Goal: Transaction & Acquisition: Purchase product/service

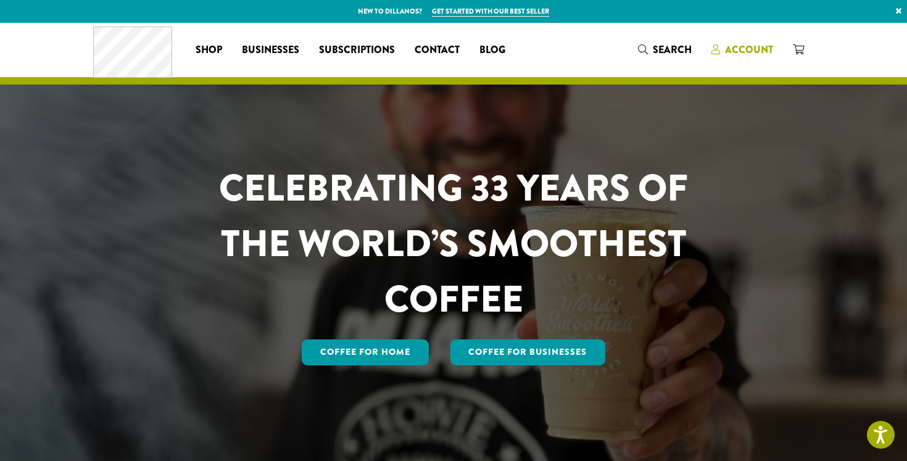
click at [757, 50] on span "Account" at bounding box center [749, 50] width 48 height 14
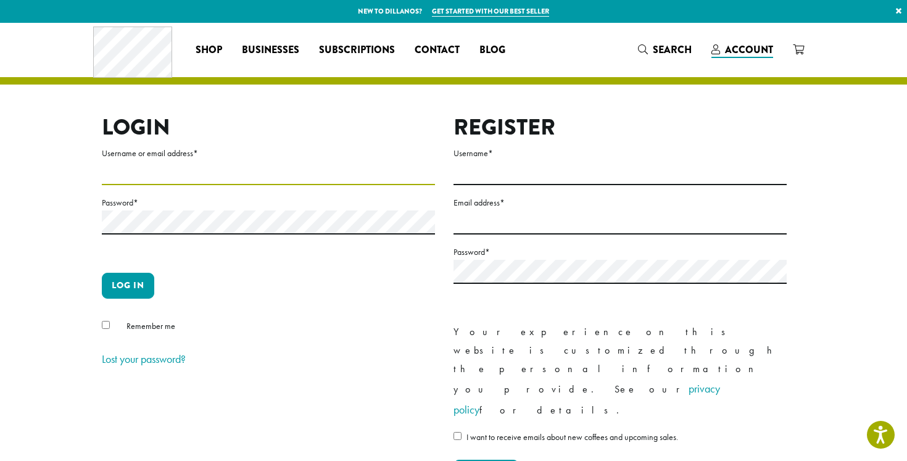
click at [204, 171] on input "Username or email address *" at bounding box center [268, 173] width 333 height 24
type input "**********"
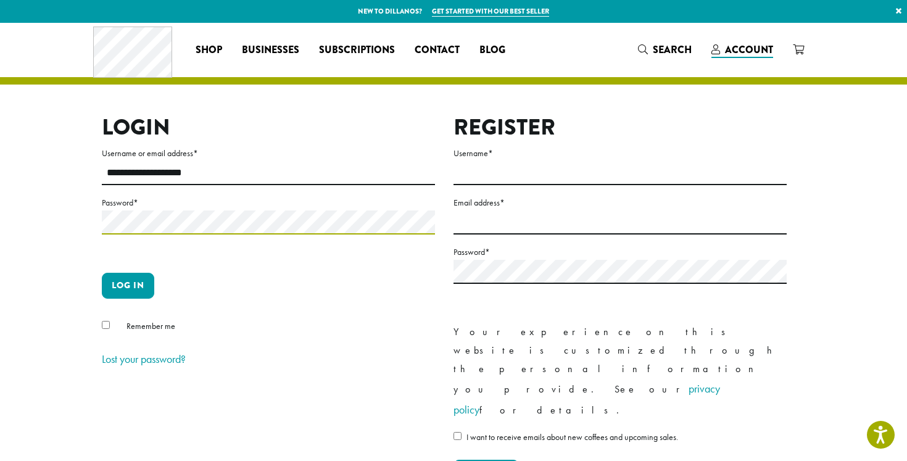
click at [102, 273] on button "Log in" at bounding box center [128, 286] width 52 height 26
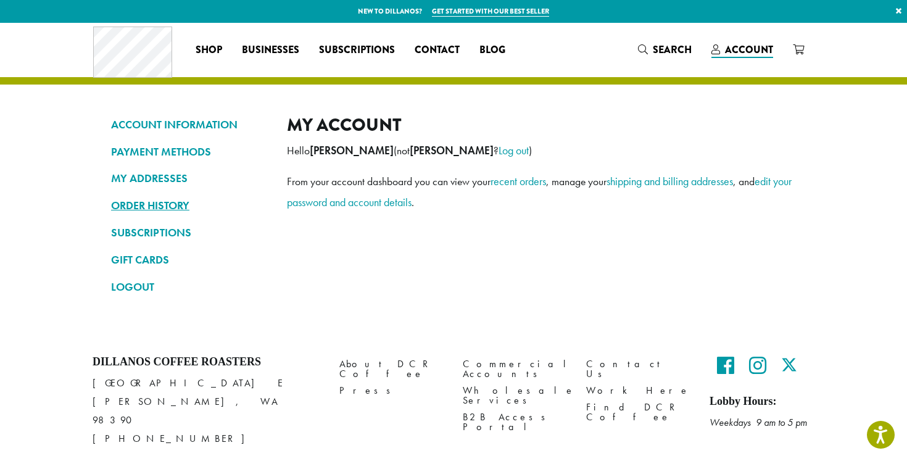
click at [176, 207] on link "ORDER HISTORY" at bounding box center [189, 205] width 157 height 21
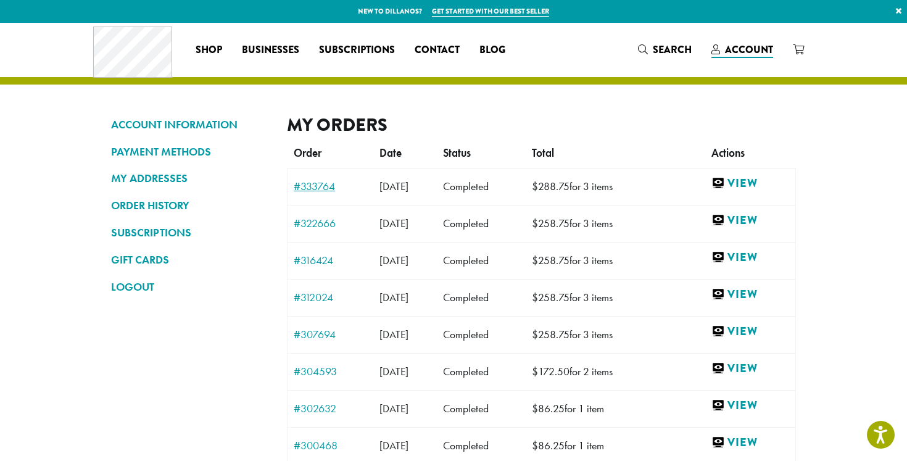
click at [328, 183] on link "#333764" at bounding box center [330, 186] width 73 height 11
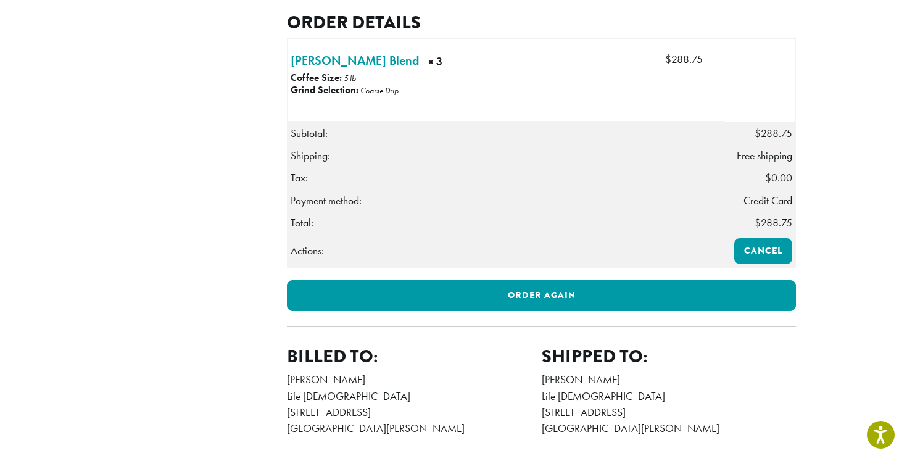
scroll to position [332, 0]
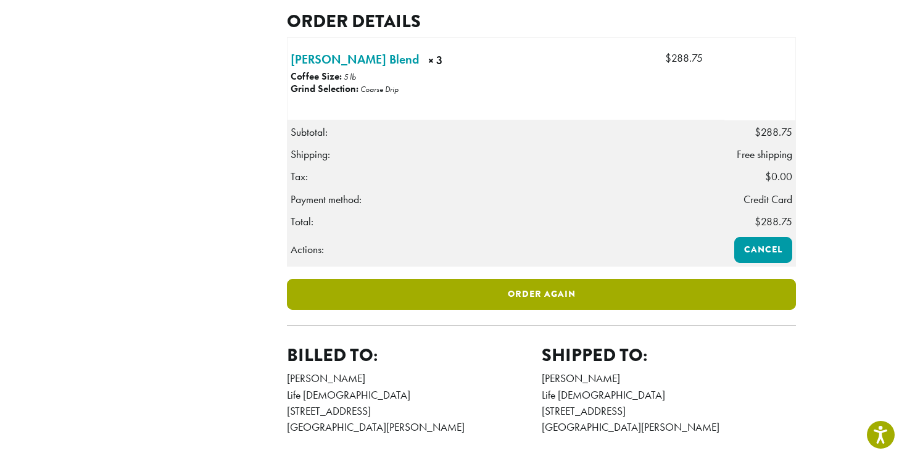
click at [527, 310] on link "Order again" at bounding box center [541, 294] width 509 height 31
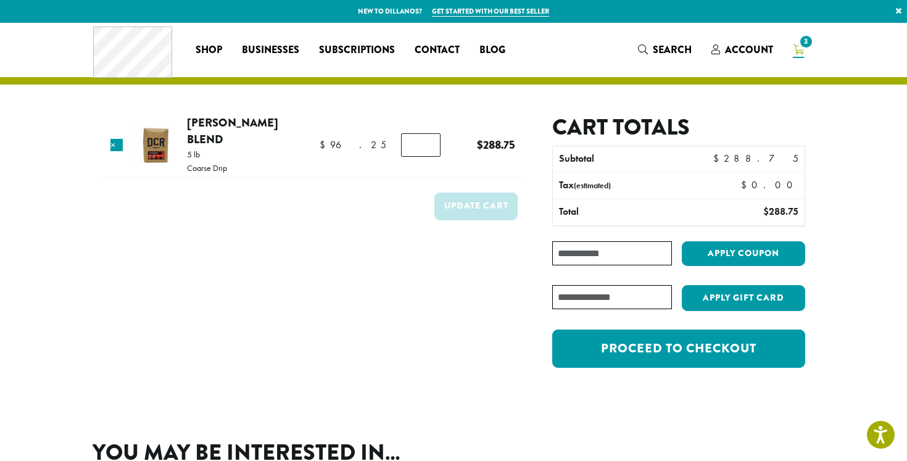
click at [799, 46] on span "3" at bounding box center [805, 41] width 17 height 17
click at [805, 44] on span "3" at bounding box center [805, 41] width 17 height 17
click at [760, 55] on span "Account" at bounding box center [749, 50] width 48 height 14
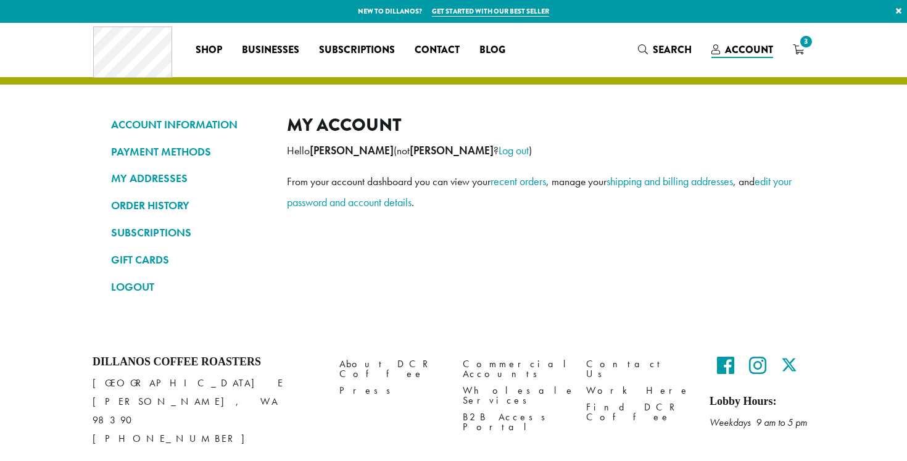
click at [820, 44] on div "Coffee All Coffees Best Sellers Blends Single Origins Dillanos Limited Organic …" at bounding box center [453, 50] width 740 height 54
click at [800, 46] on span "3" at bounding box center [805, 41] width 17 height 17
click at [804, 52] on link "3" at bounding box center [798, 49] width 31 height 20
click at [803, 46] on span "3" at bounding box center [805, 41] width 17 height 17
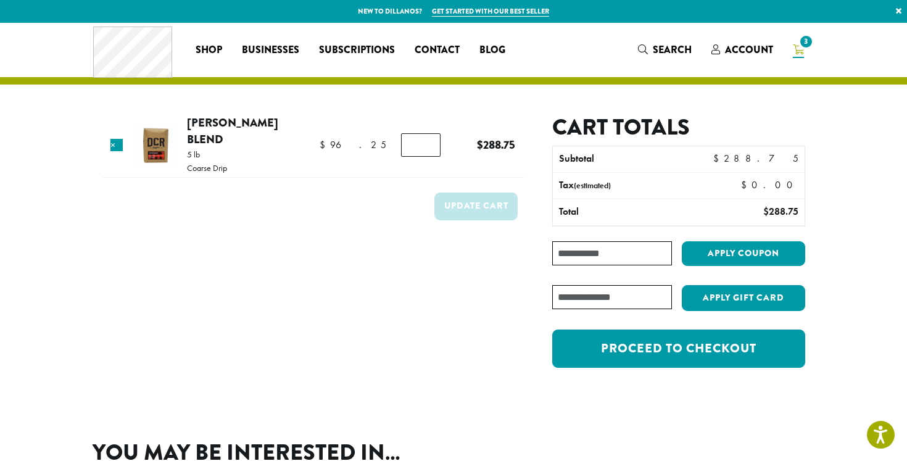
click at [423, 141] on input "*" at bounding box center [420, 144] width 39 height 23
type input "*"
click at [424, 141] on input "*" at bounding box center [420, 144] width 39 height 23
click at [456, 192] on button "Update cart" at bounding box center [475, 206] width 83 height 28
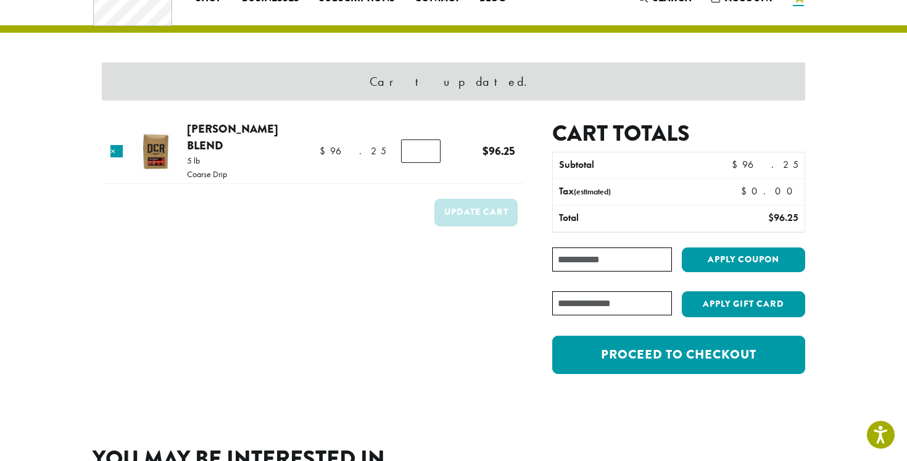
scroll to position [52, 0]
click at [426, 140] on input "*" at bounding box center [420, 150] width 39 height 23
type input "*"
click at [421, 147] on input "*" at bounding box center [420, 150] width 39 height 23
click at [451, 199] on button "Update cart" at bounding box center [475, 213] width 83 height 28
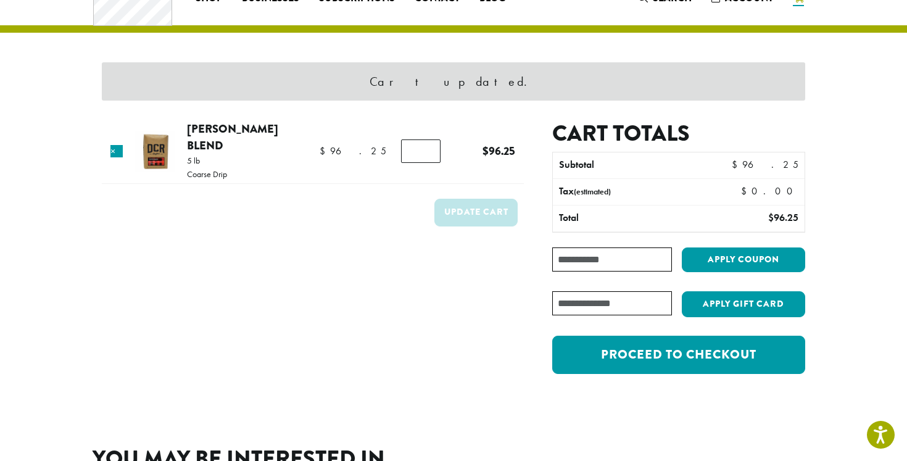
click at [405, 207] on td "Update cart" at bounding box center [313, 216] width 422 height 45
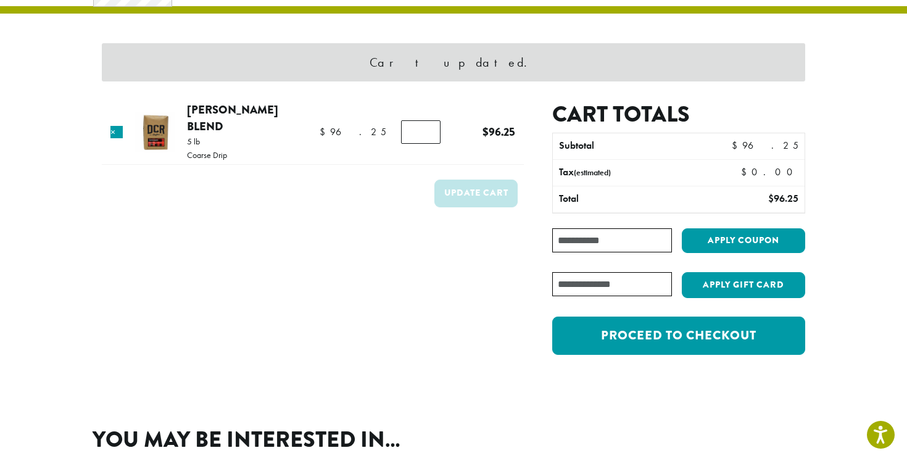
scroll to position [131, 0]
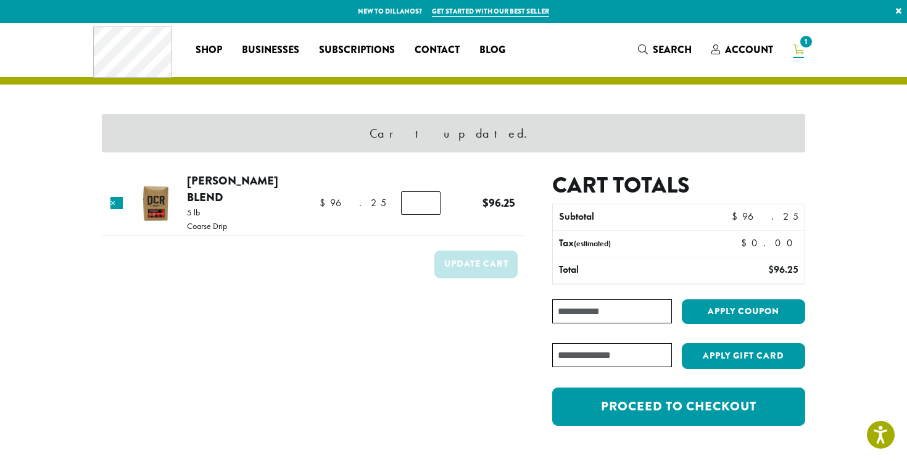
click at [802, 46] on span "1" at bounding box center [805, 41] width 17 height 17
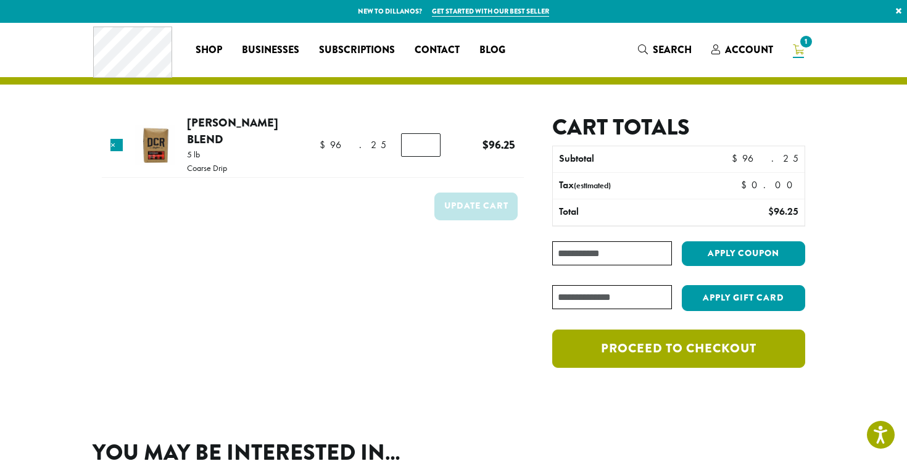
click at [638, 352] on link "Proceed to checkout" at bounding box center [678, 348] width 253 height 38
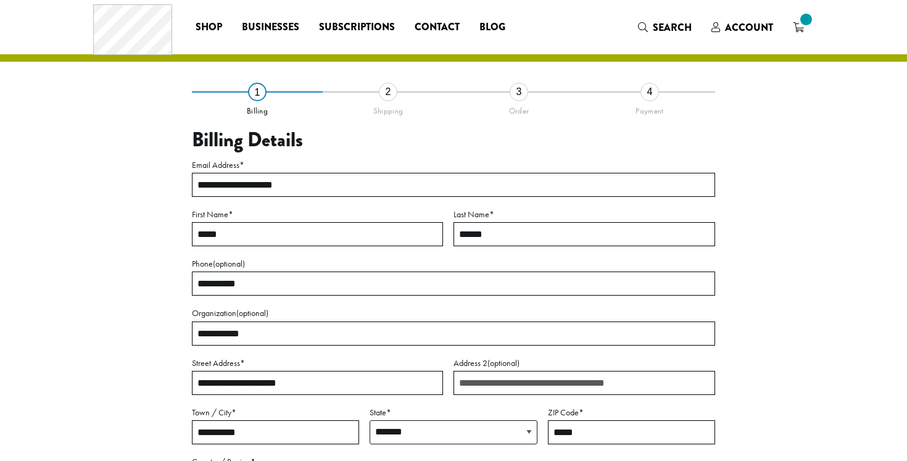
select select "**"
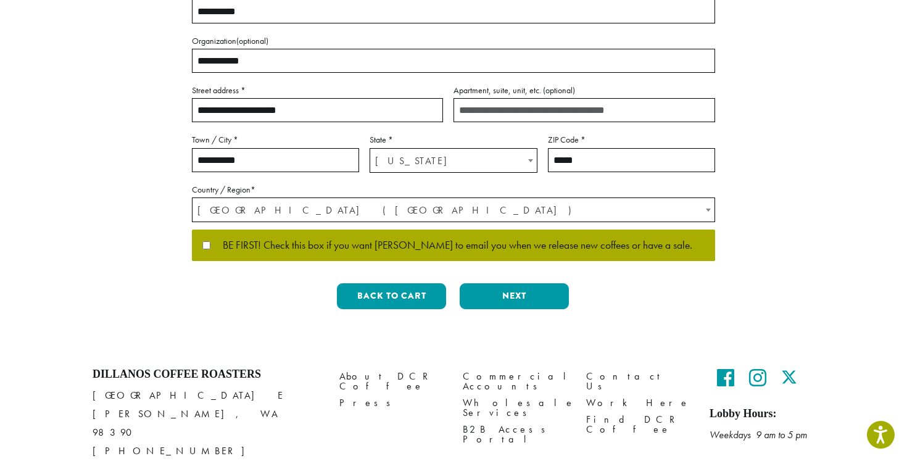
scroll to position [295, 0]
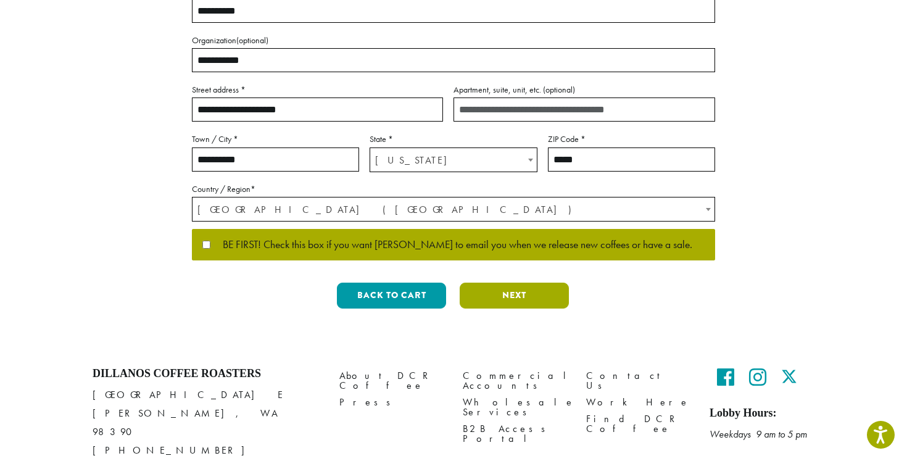
click at [520, 307] on button "Next" at bounding box center [513, 295] width 109 height 26
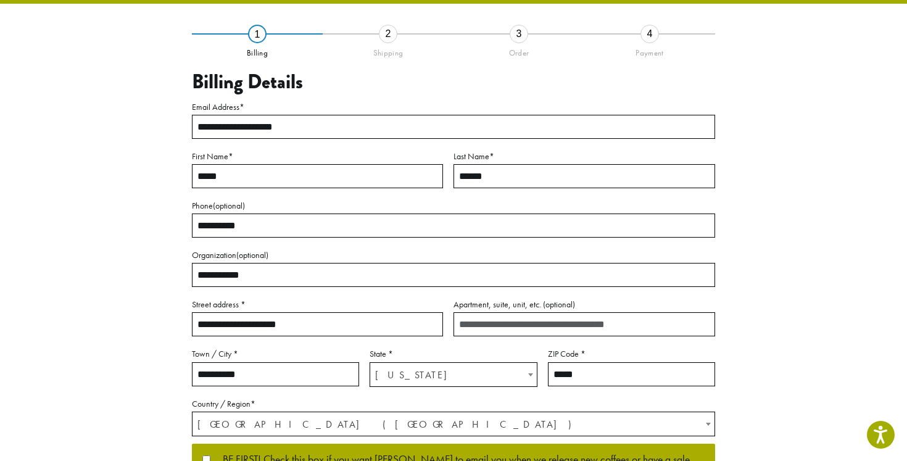
scroll to position [60, 0]
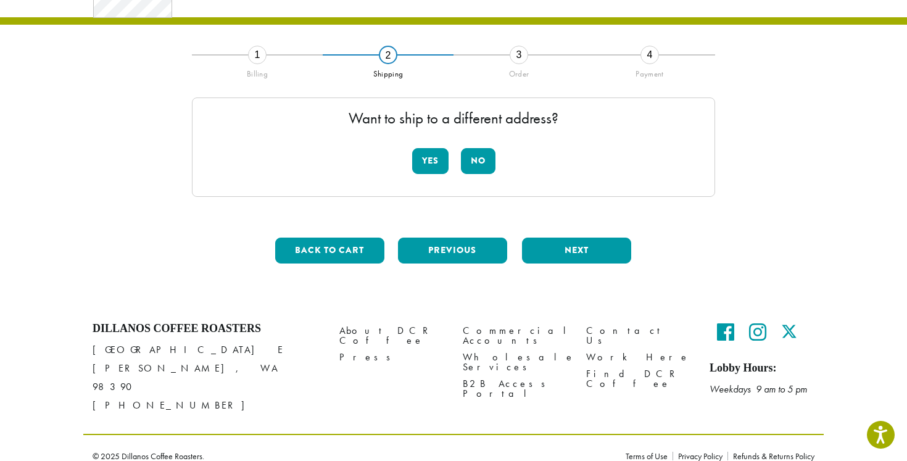
click at [505, 165] on div "Want to ship to a different address? Yes No" at bounding box center [453, 146] width 523 height 99
click at [484, 163] on button "No" at bounding box center [478, 161] width 35 height 26
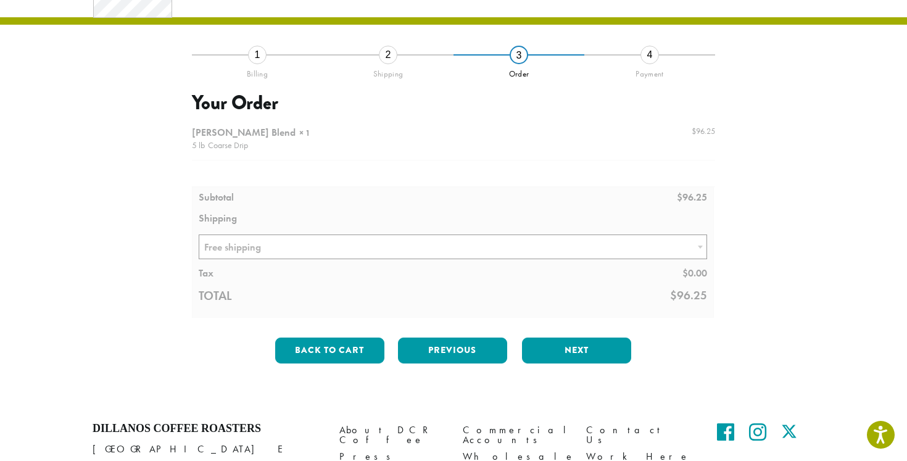
click at [470, 236] on div at bounding box center [453, 218] width 523 height 197
click at [467, 244] on div at bounding box center [453, 218] width 523 height 197
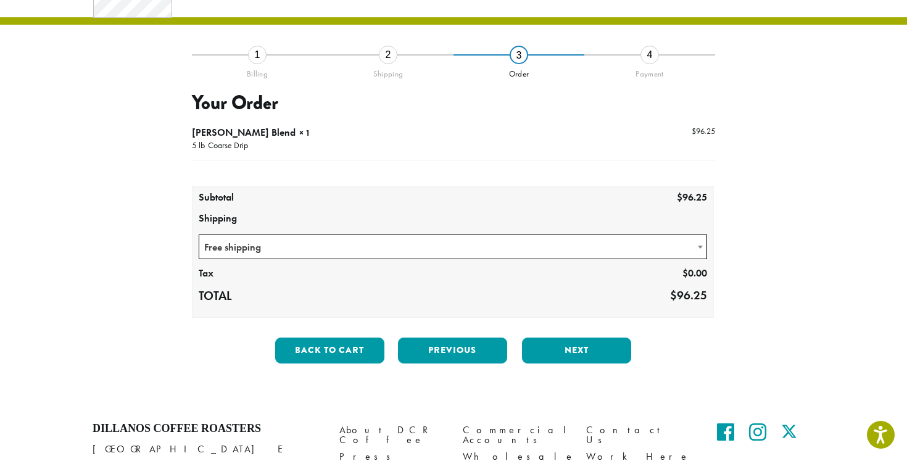
scroll to position [70, 0]
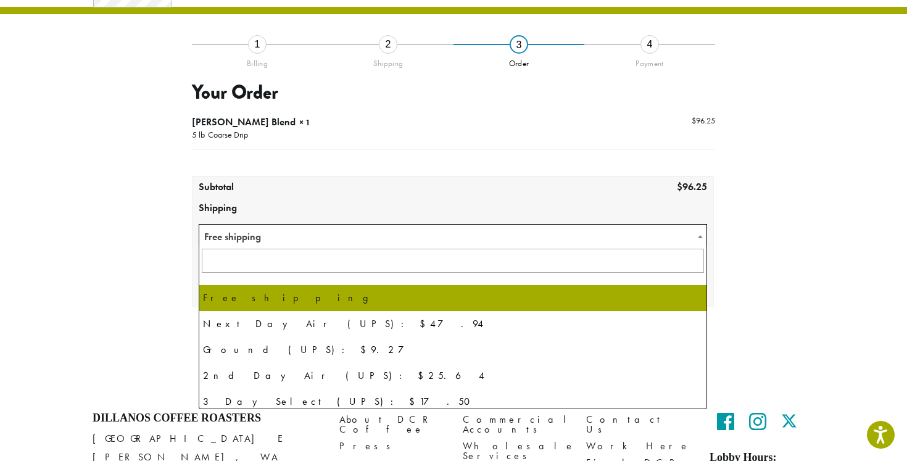
click at [439, 242] on span "Free shipping" at bounding box center [452, 236] width 507 height 24
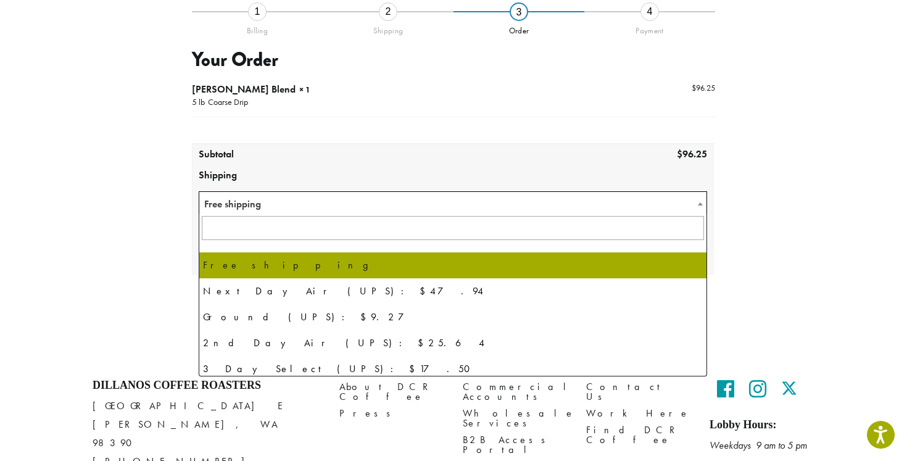
scroll to position [106, 0]
